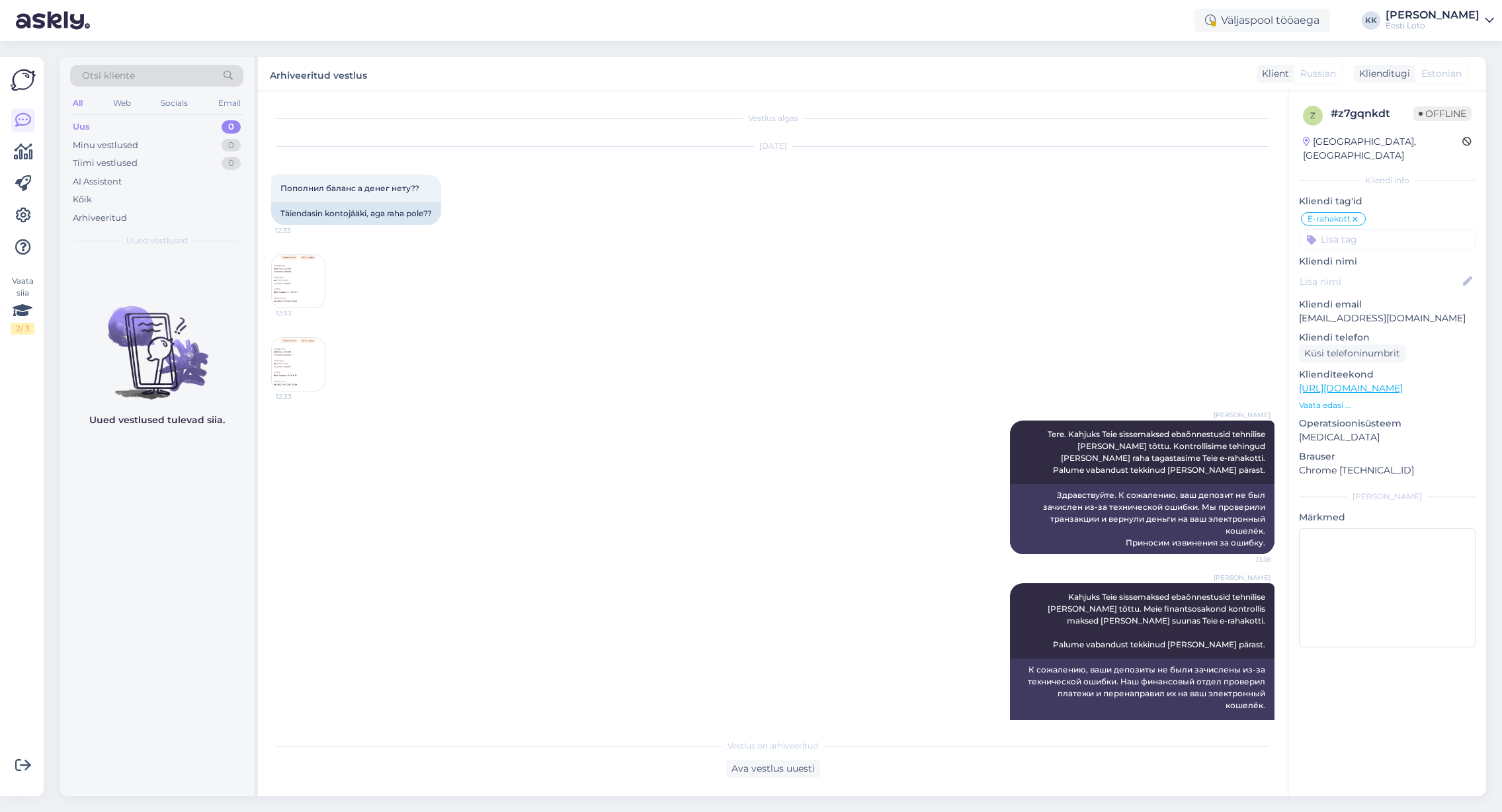
scroll to position [35, 0]
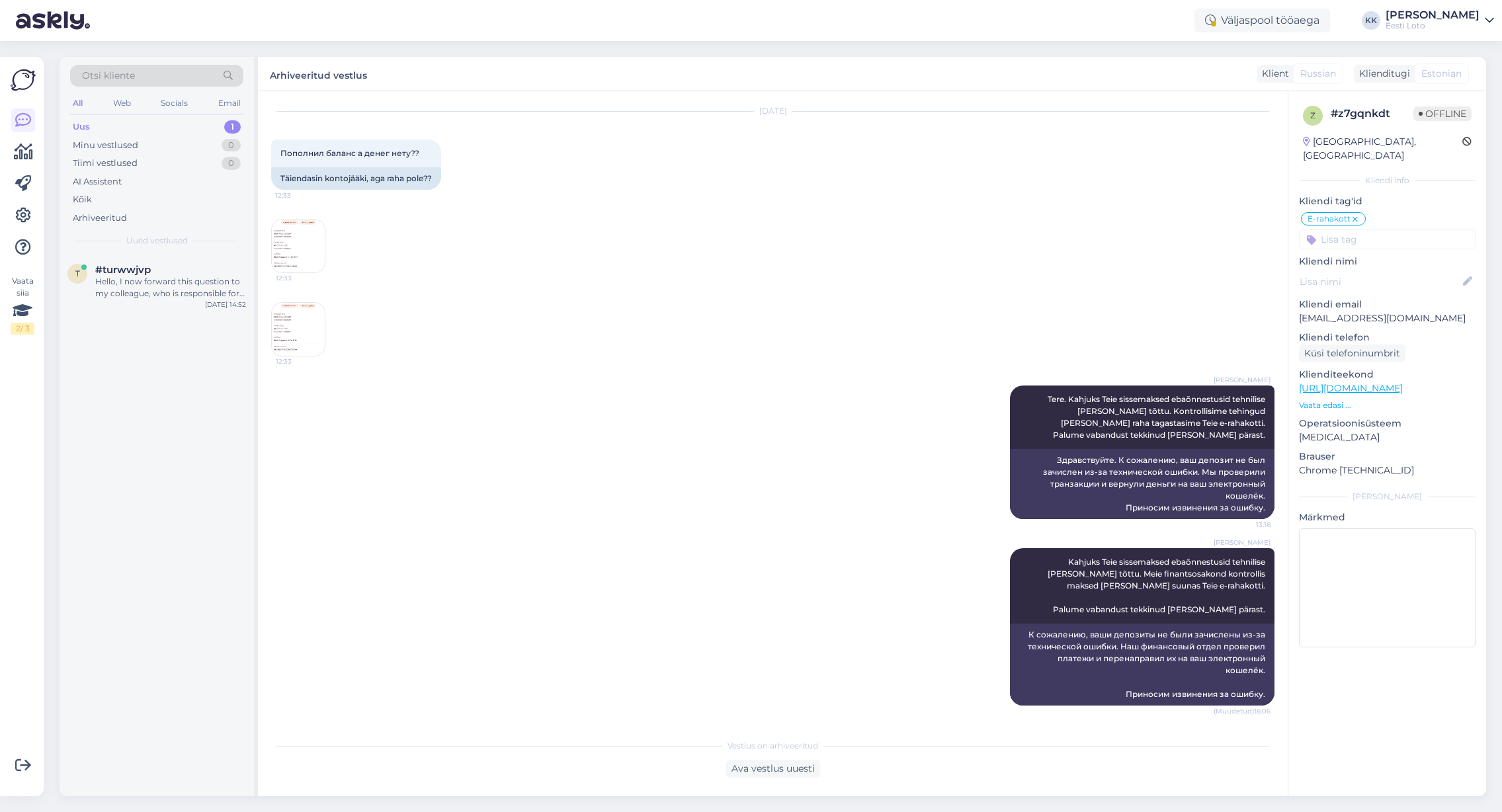
click at [140, 126] on div "Uus 1" at bounding box center [157, 127] width 173 height 18
click at [148, 282] on div "Hello, I now forward this question to my colleague, who is responsible for this…" at bounding box center [170, 288] width 151 height 24
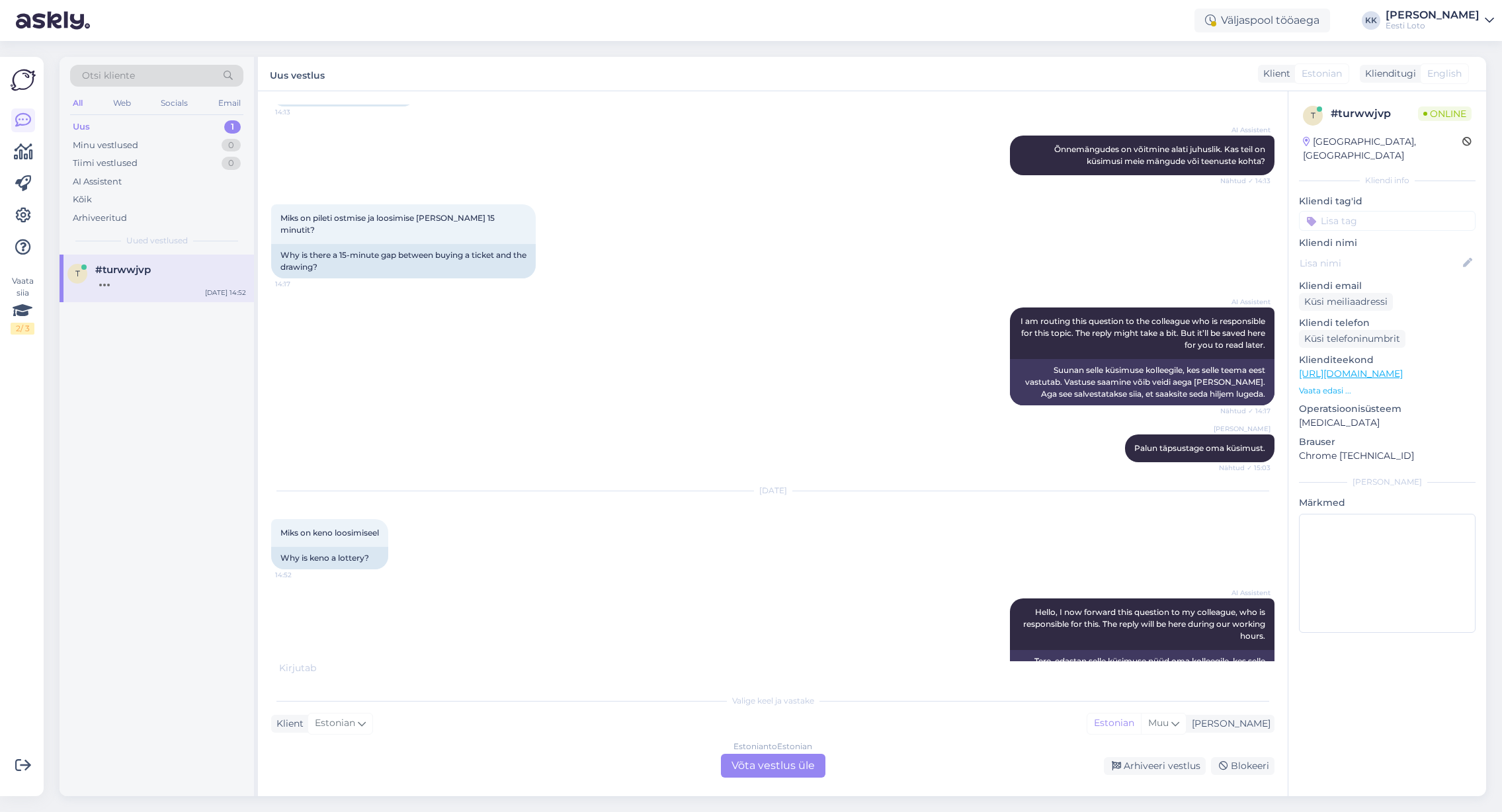
scroll to position [637, 0]
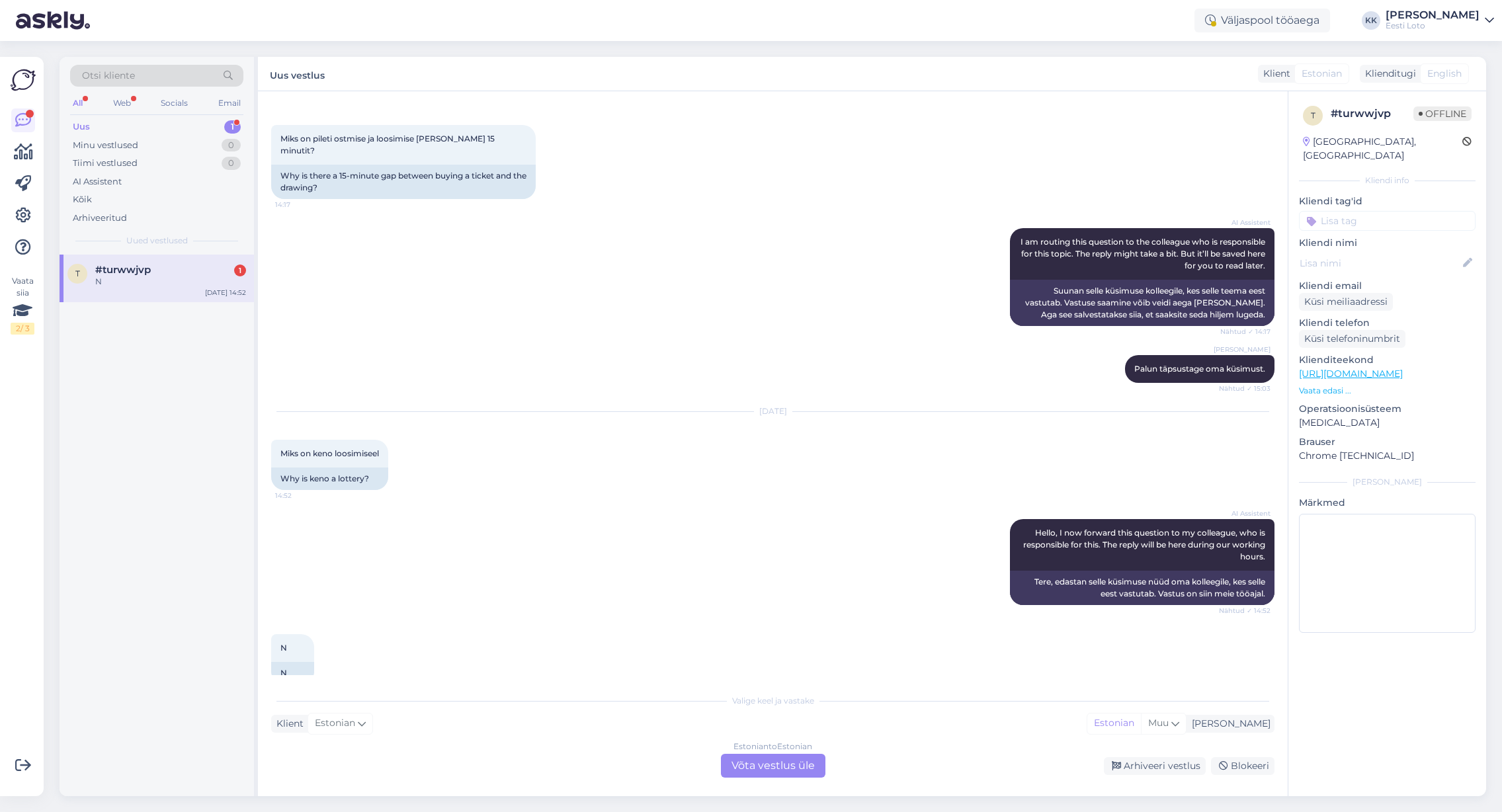
click at [776, 768] on div "Estonian to Estonian Võta vestlus üle" at bounding box center [773, 766] width 104 height 24
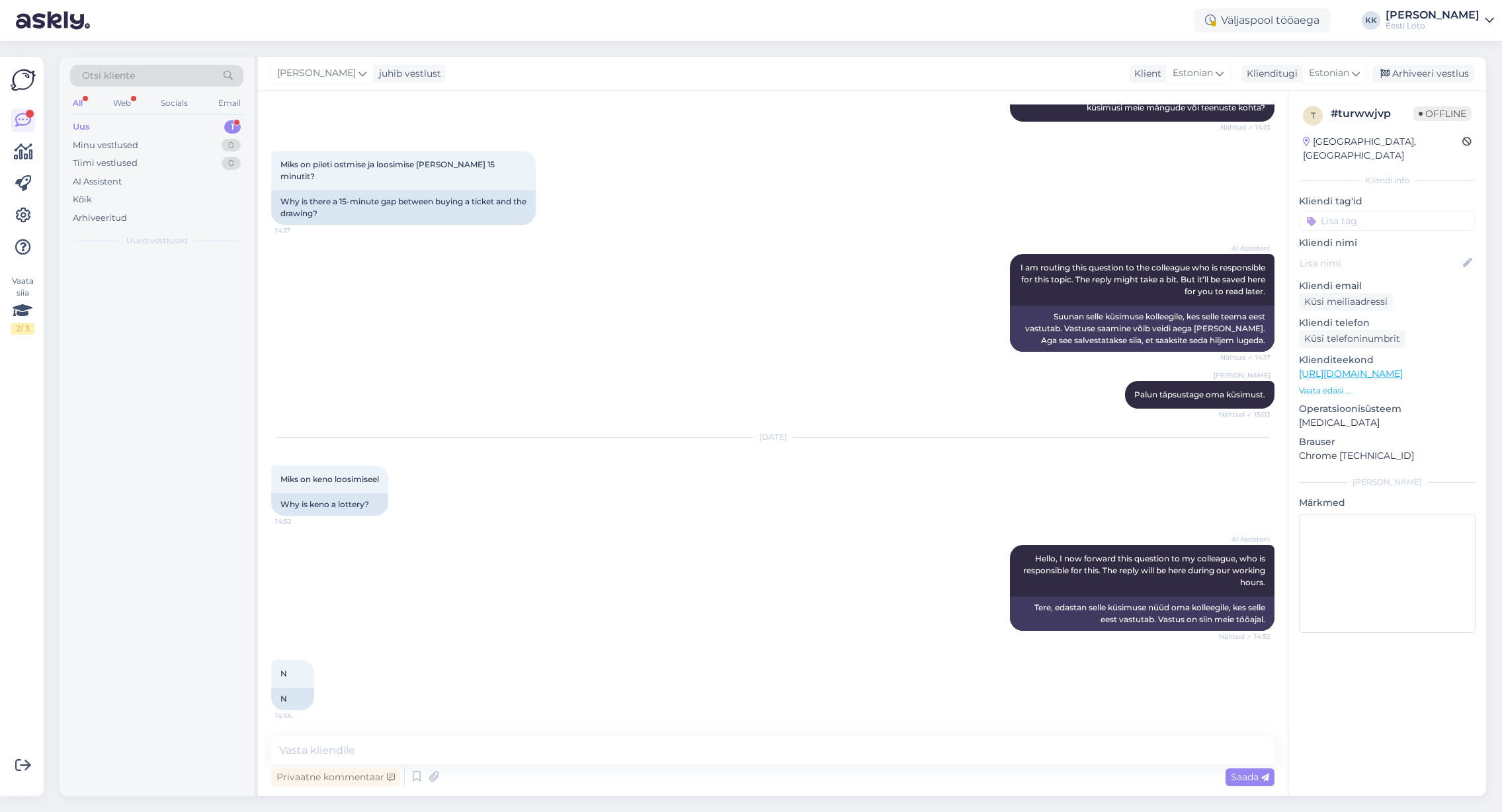
scroll to position [587, 0]
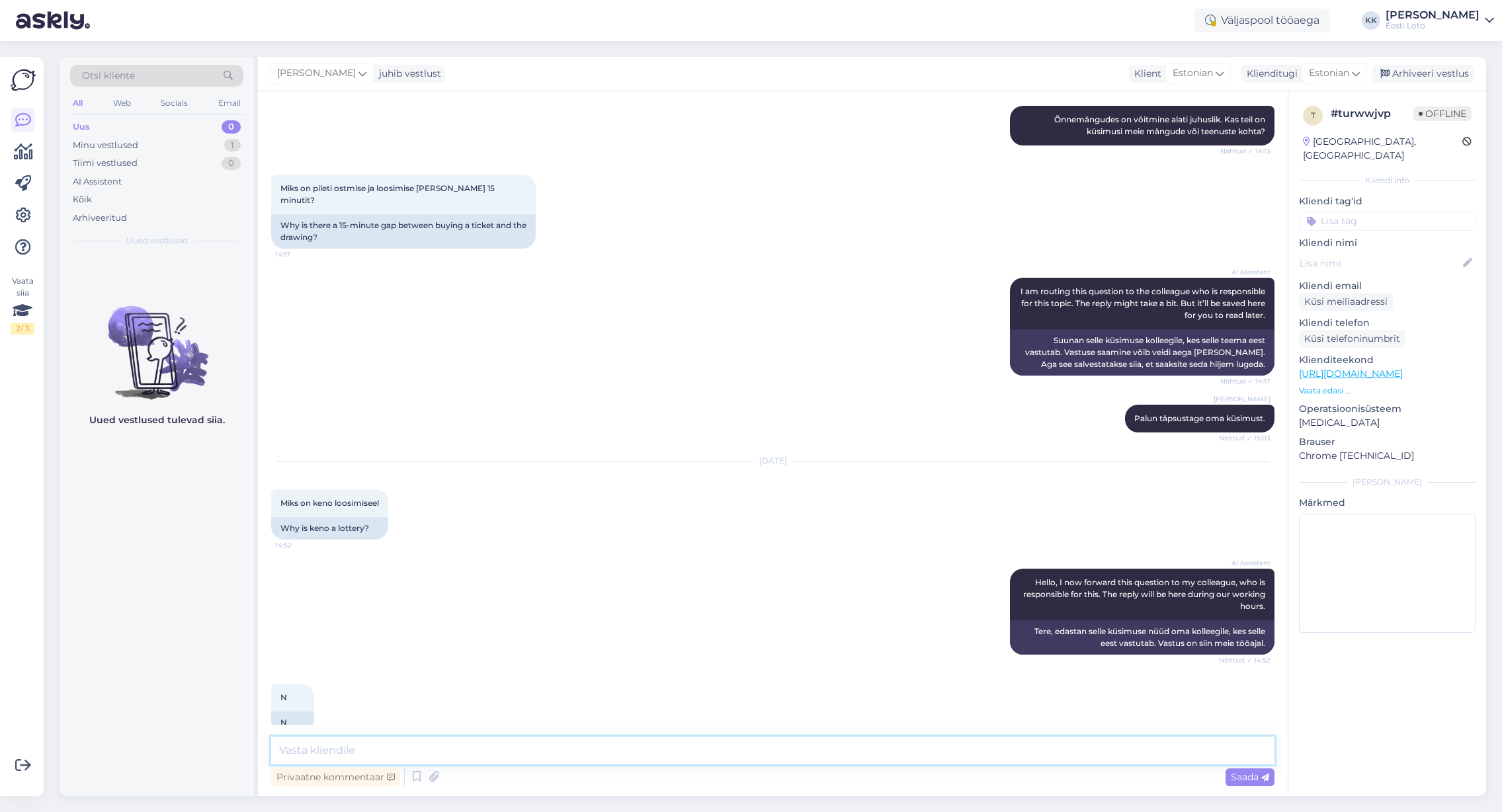
click at [722, 752] on textarea at bounding box center [773, 750] width 1003 height 28
paste textarea "Antud aeg on vajalik loosimistoimingutega kaasnevate protseduuride läbiviimisek…"
click at [275, 747] on textarea "Antud aeg on vajalik loosimistoimingutega kaasnevate protseduuride läbiviimisek…" at bounding box center [773, 750] width 1003 height 28
click at [810, 754] on textarea "Tere. Antud aeg on vajalik loosimistoimingutega kaasnevate protseduuride läbivi…" at bounding box center [773, 750] width 1003 height 28
type textarea "Tere. Antud aeg on vajalik loosimistoimingutega kaasnevate protseduuride läbivi…"
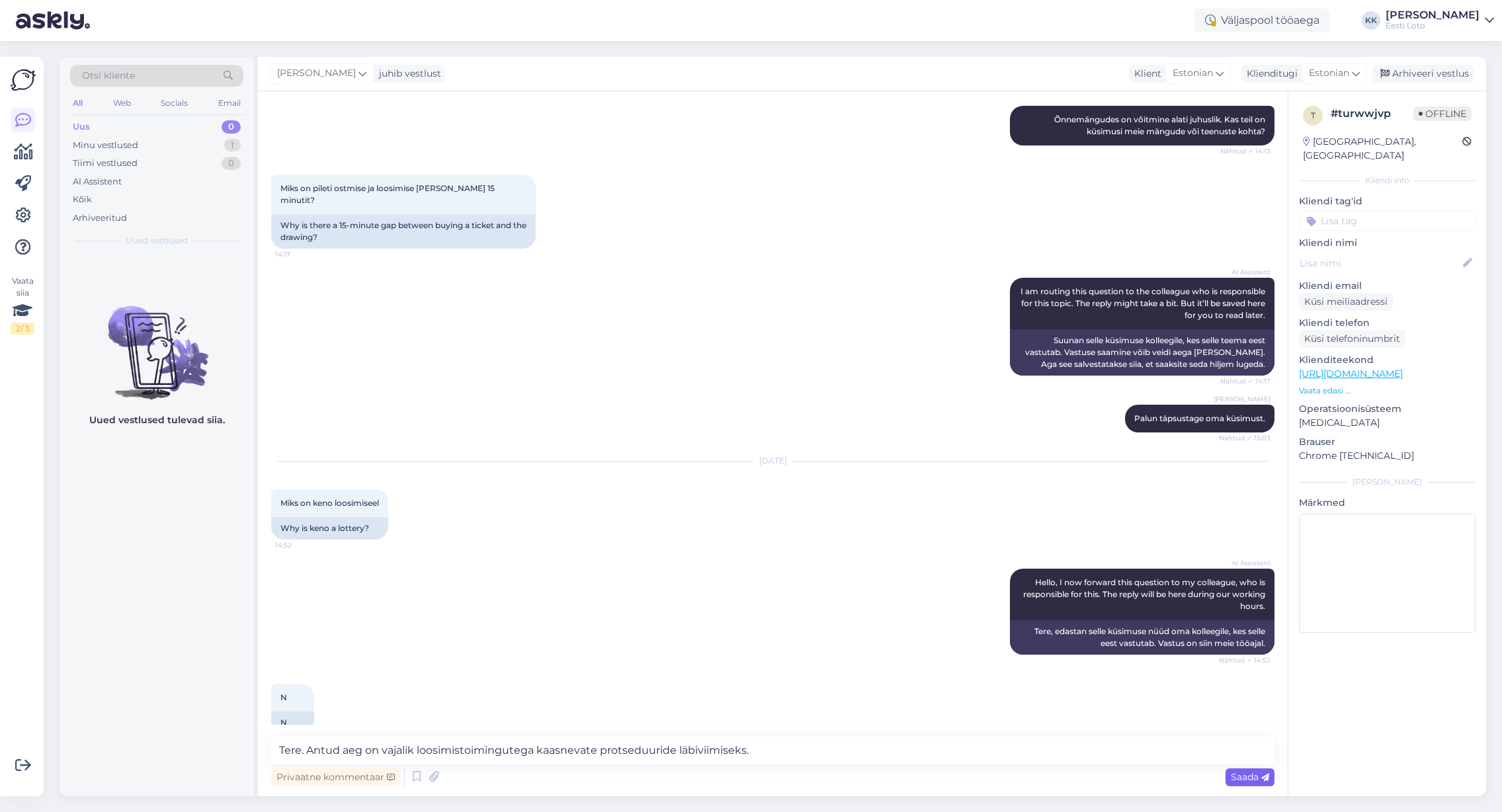
click at [1237, 774] on span "Saada" at bounding box center [1250, 777] width 38 height 12
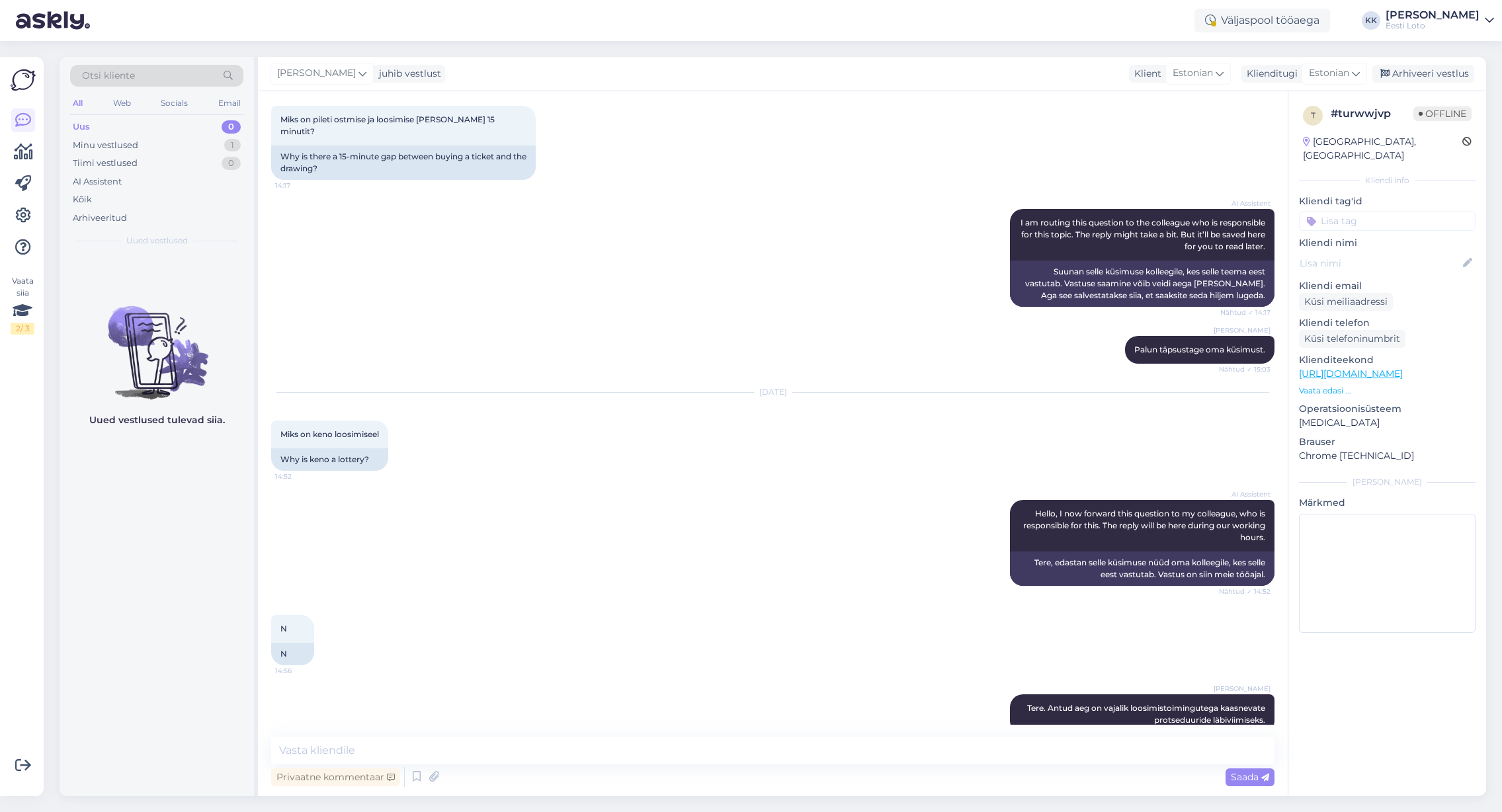
click at [1359, 211] on input at bounding box center [1387, 221] width 177 height 20
type input "Loosimised"
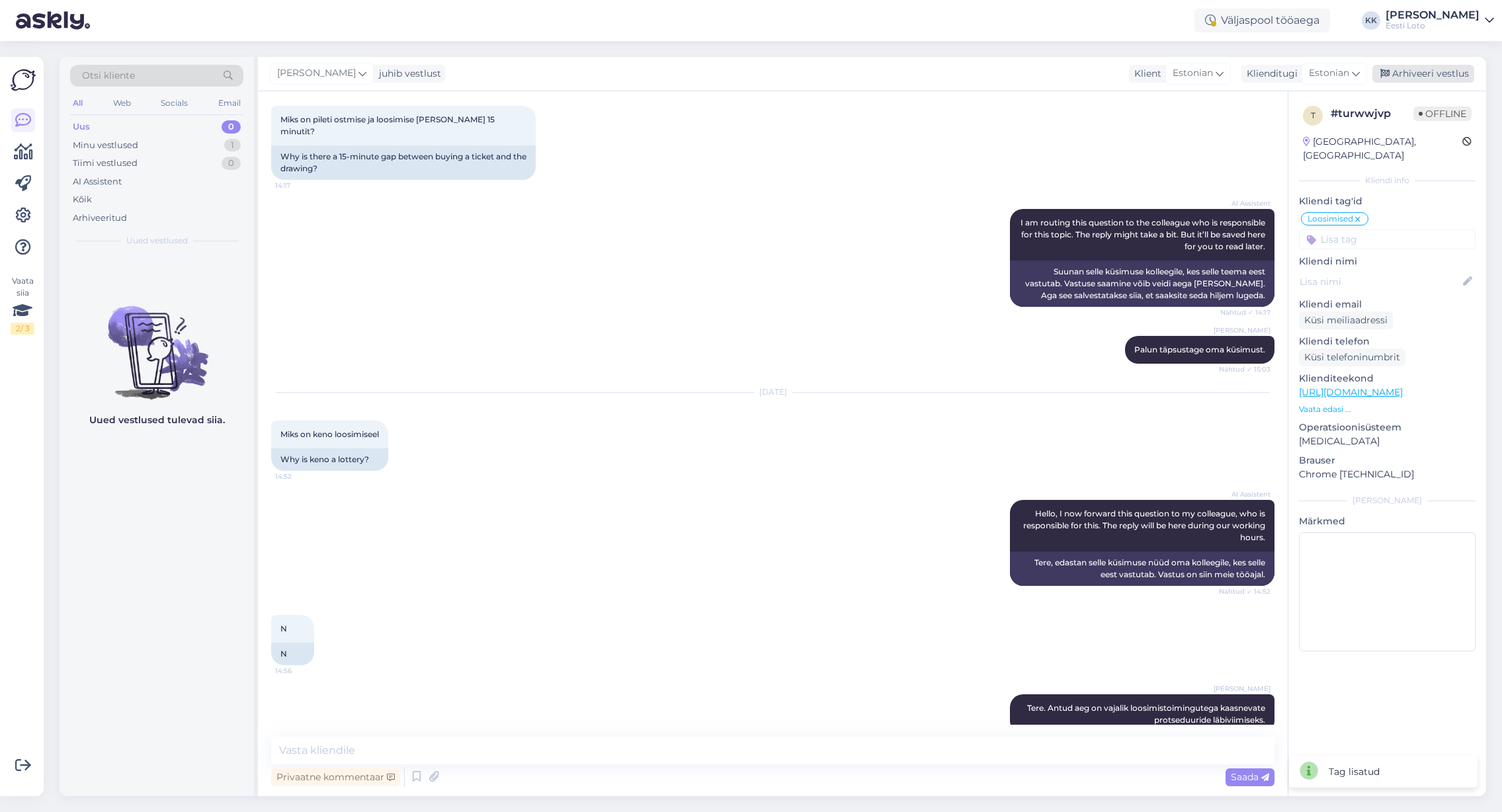
click at [1428, 68] on div "Arhiveeri vestlus" at bounding box center [1423, 73] width 102 height 18
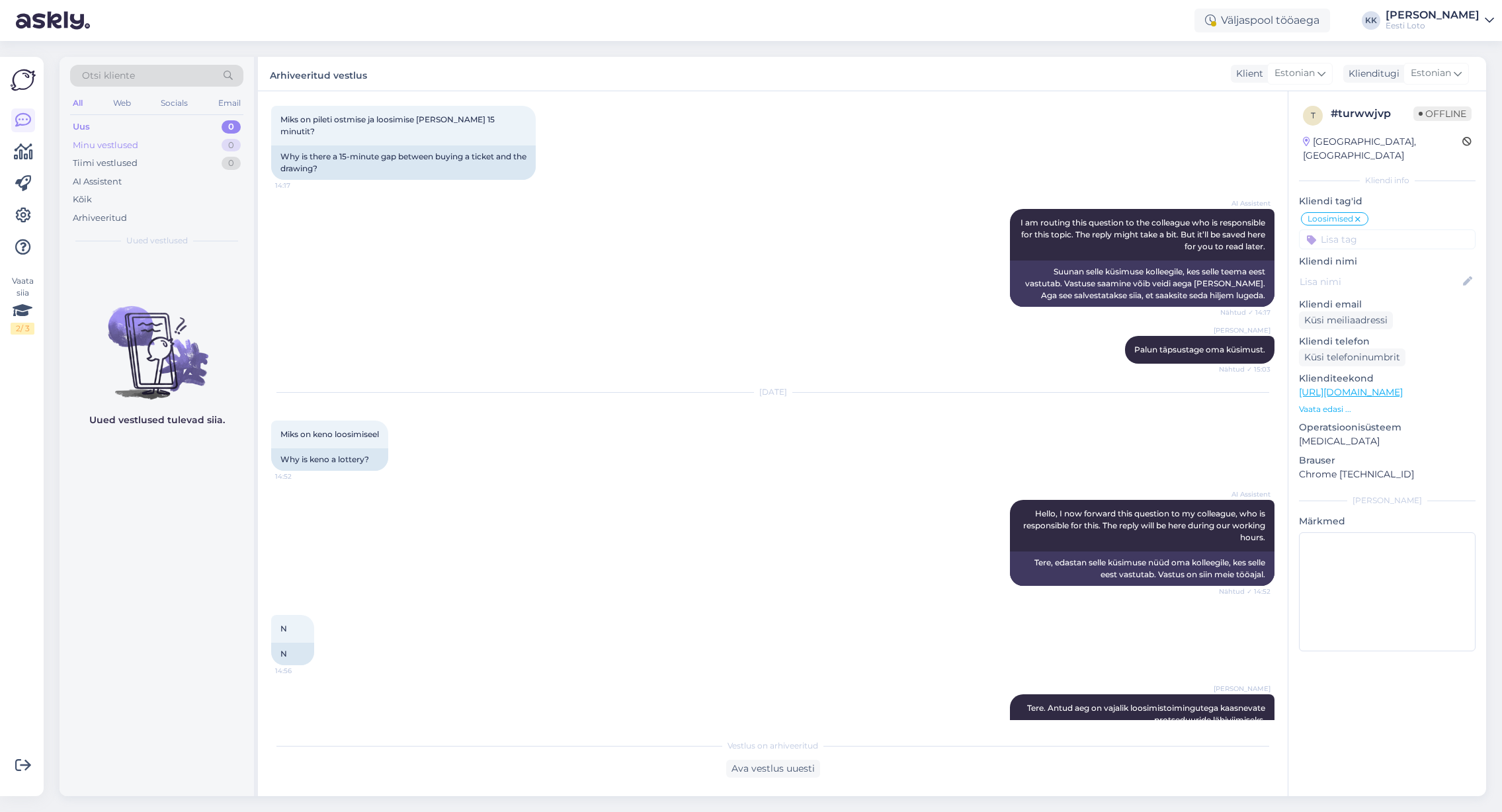
click at [116, 143] on div "Minu vestlused" at bounding box center [106, 145] width 65 height 13
